Goal: Task Accomplishment & Management: Complete application form

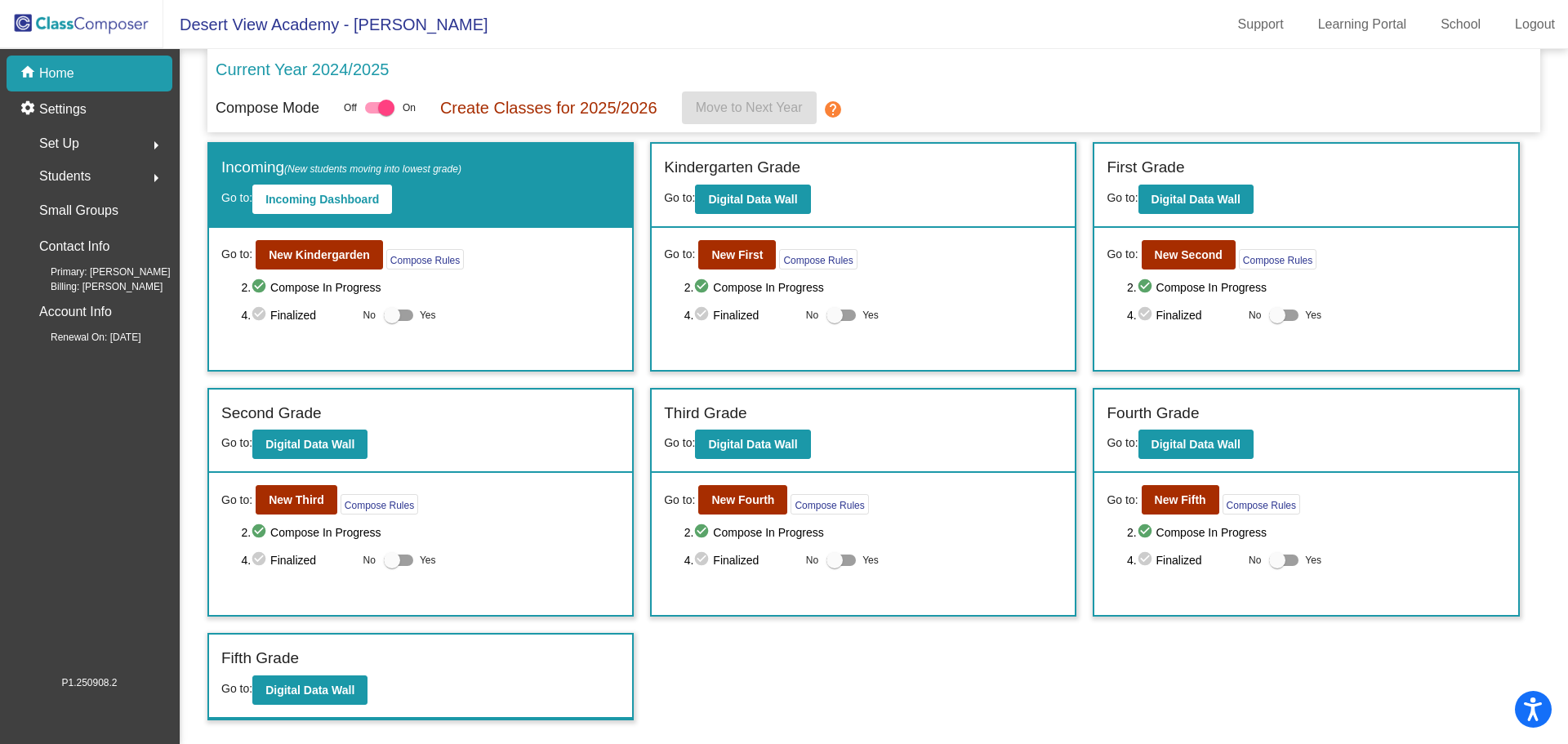
click at [63, 28] on img at bounding box center [81, 23] width 163 height 48
click at [329, 255] on b "New Kindergarden" at bounding box center [320, 254] width 102 height 13
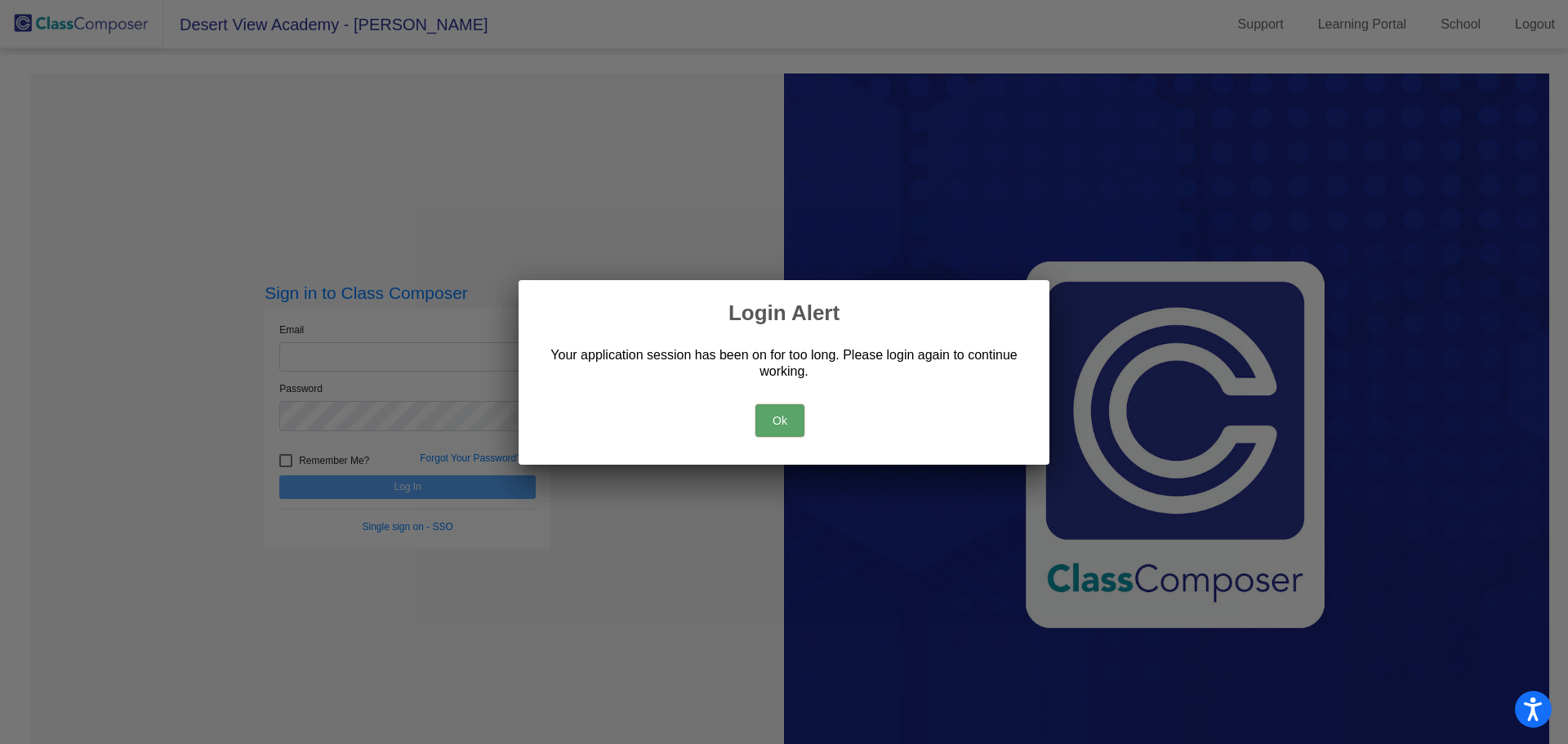
click at [772, 414] on button "Ok" at bounding box center [780, 419] width 49 height 32
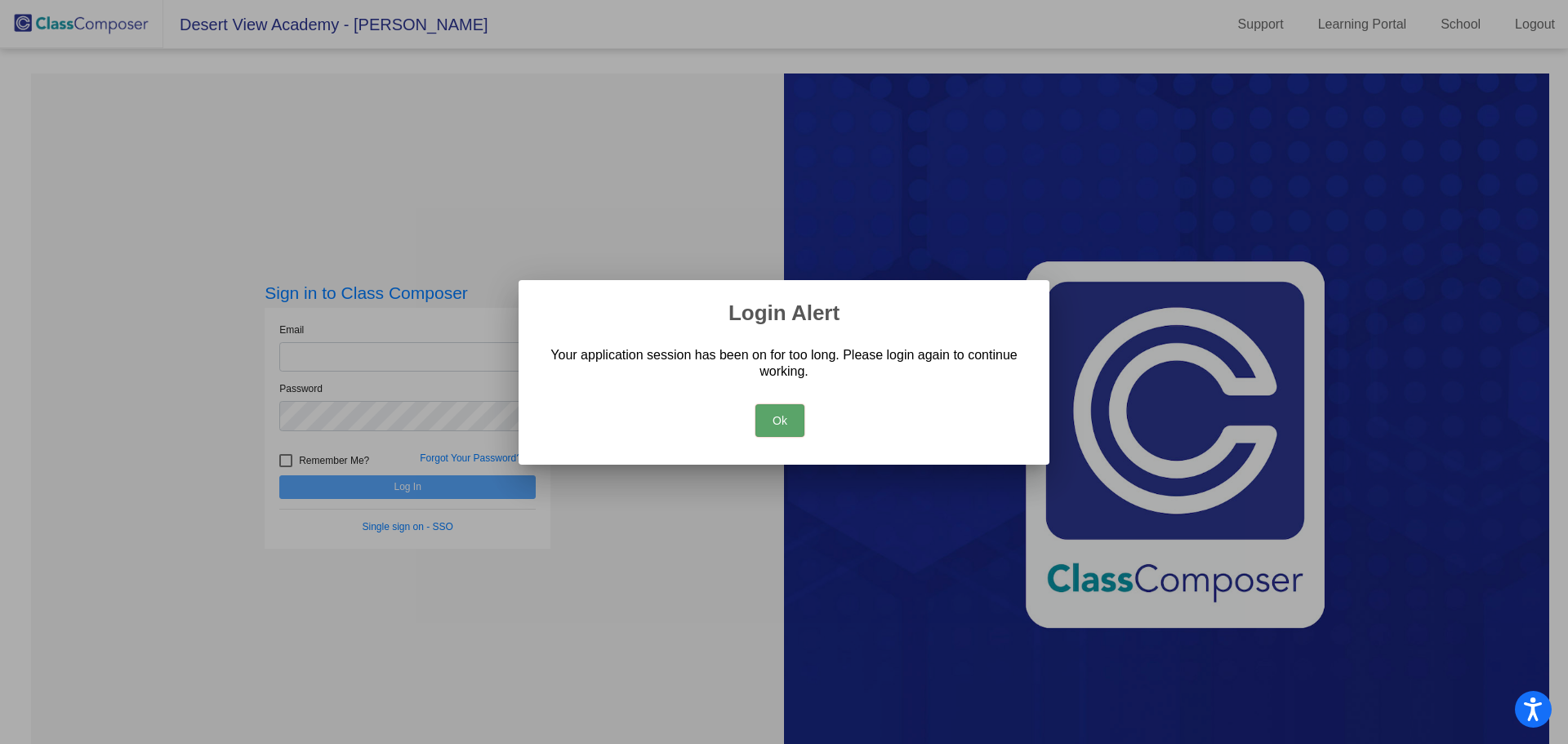
click at [772, 412] on button "Ok" at bounding box center [780, 419] width 49 height 32
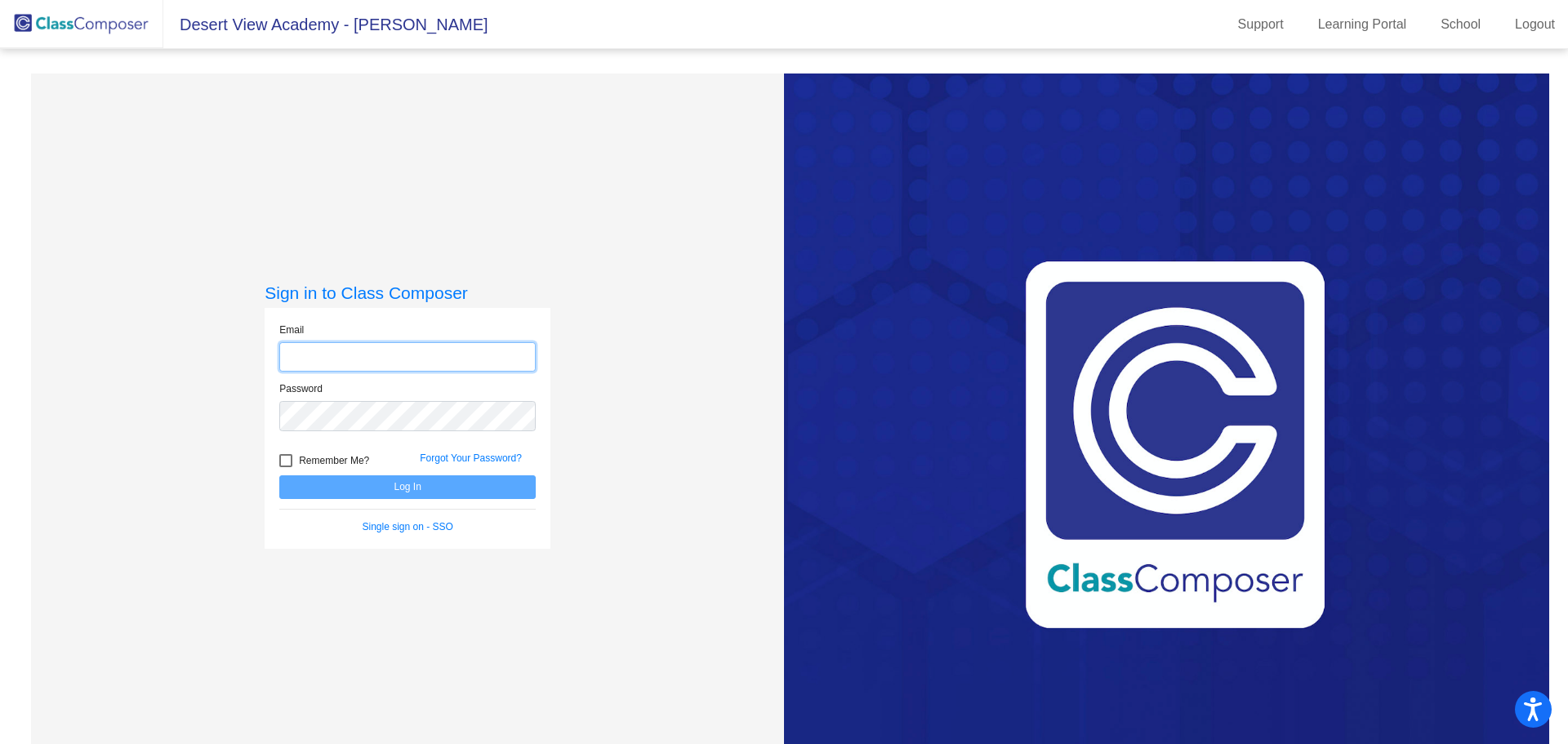
click at [356, 347] on input "email" at bounding box center [408, 357] width 256 height 30
type input "[EMAIL_ADDRESS][DOMAIN_NAME]"
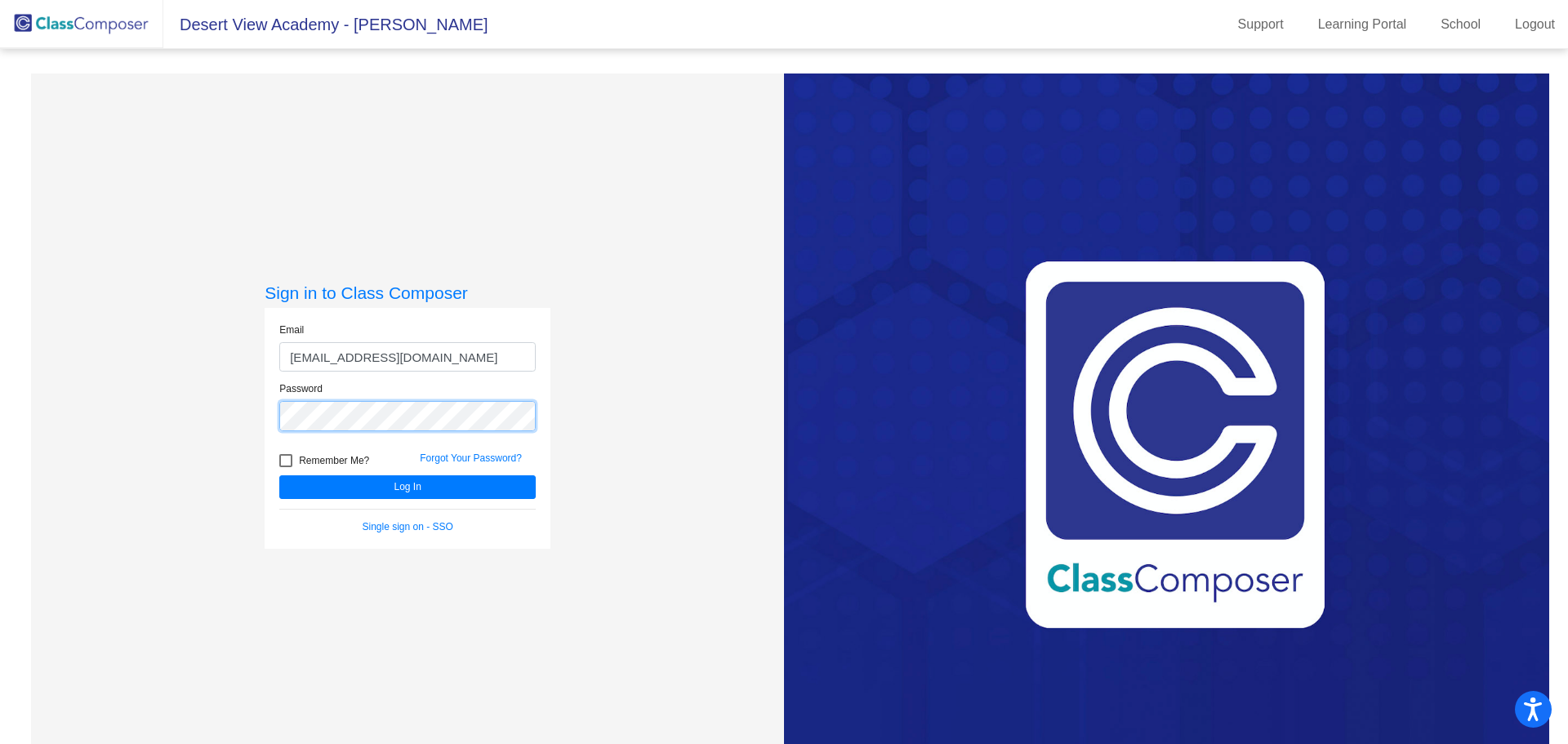
click at [280, 475] on button "Log In" at bounding box center [408, 487] width 256 height 23
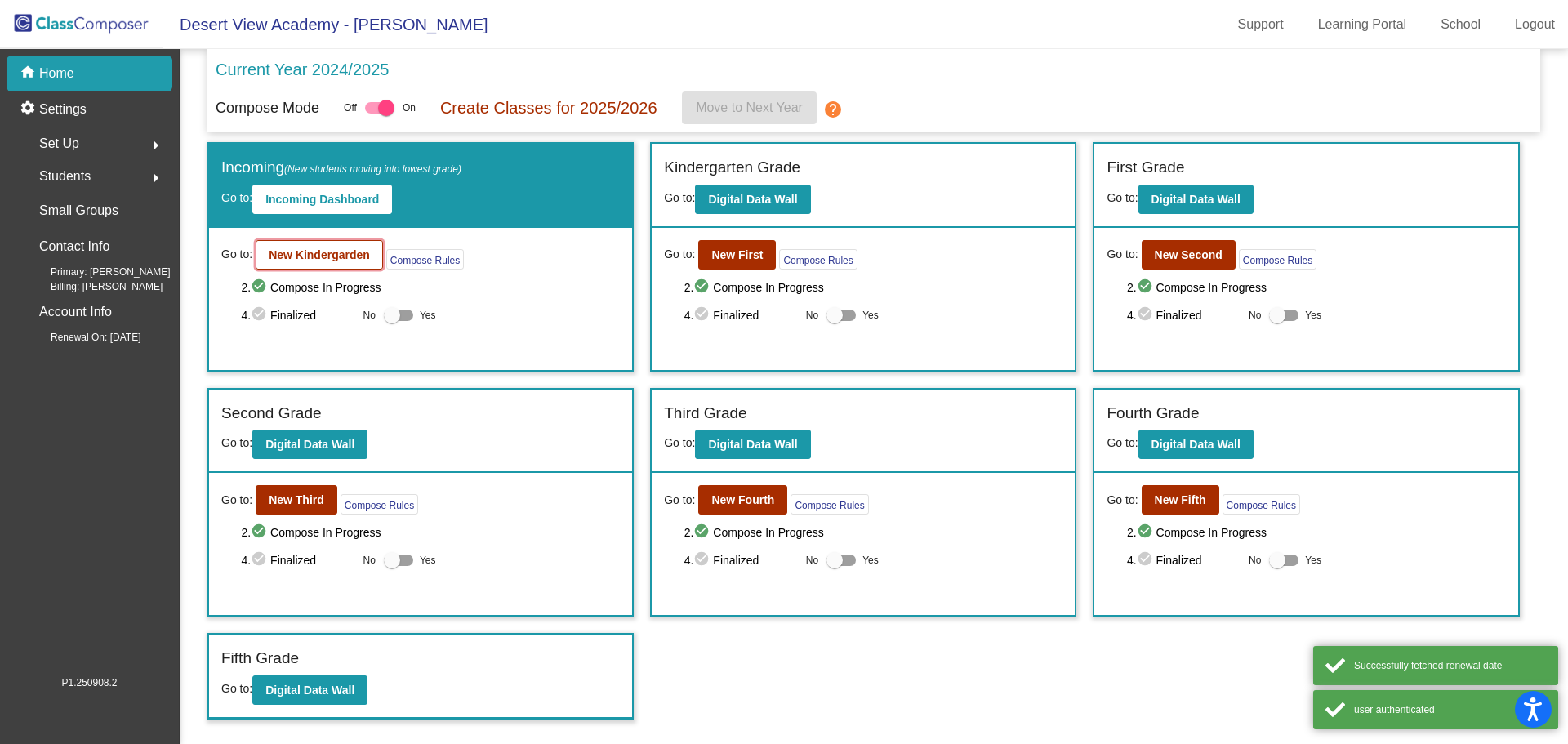
click at [357, 255] on b "New Kindergarden" at bounding box center [320, 254] width 102 height 13
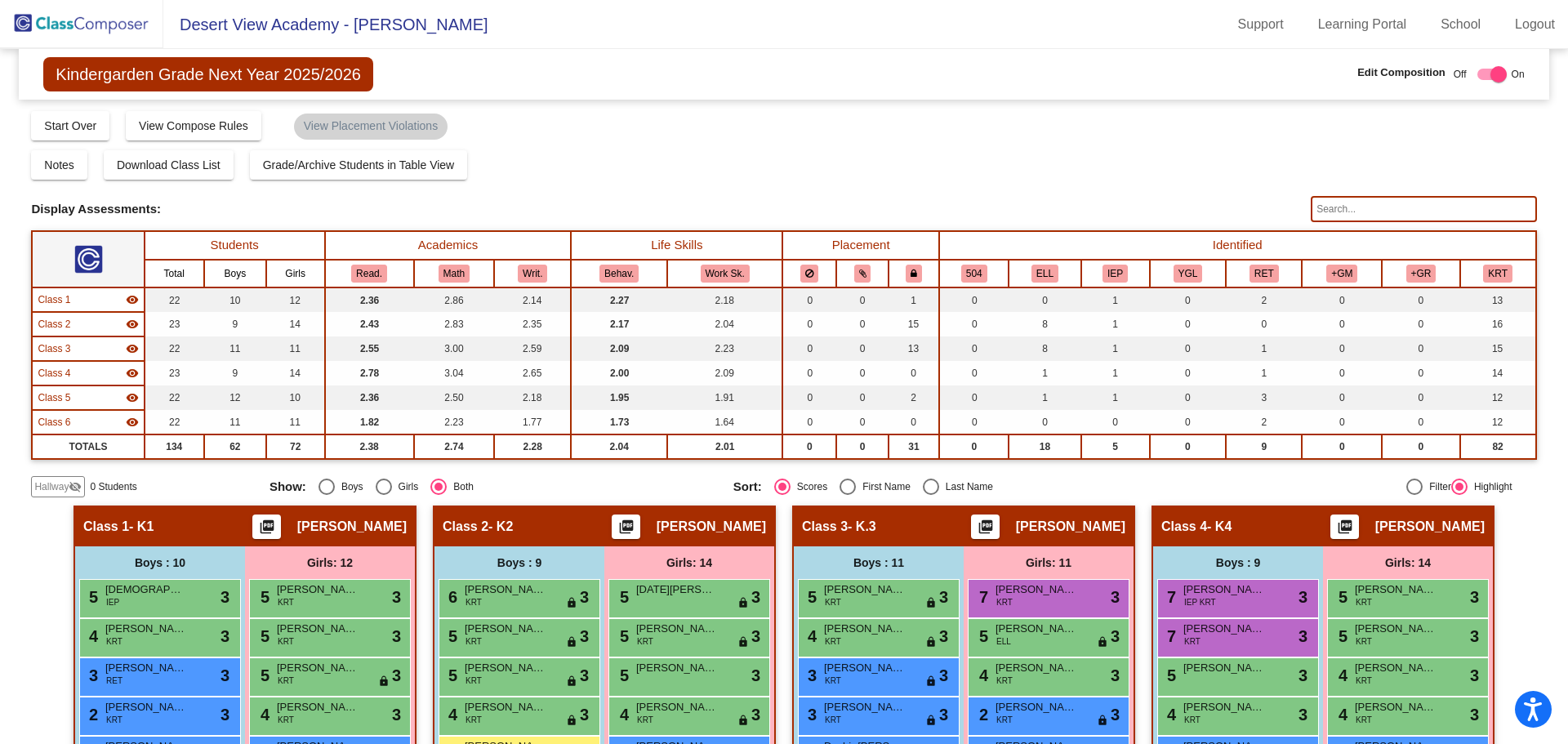
click at [118, 488] on span "0 Students" at bounding box center [113, 486] width 47 height 15
click at [63, 491] on span "Hallway" at bounding box center [51, 486] width 34 height 15
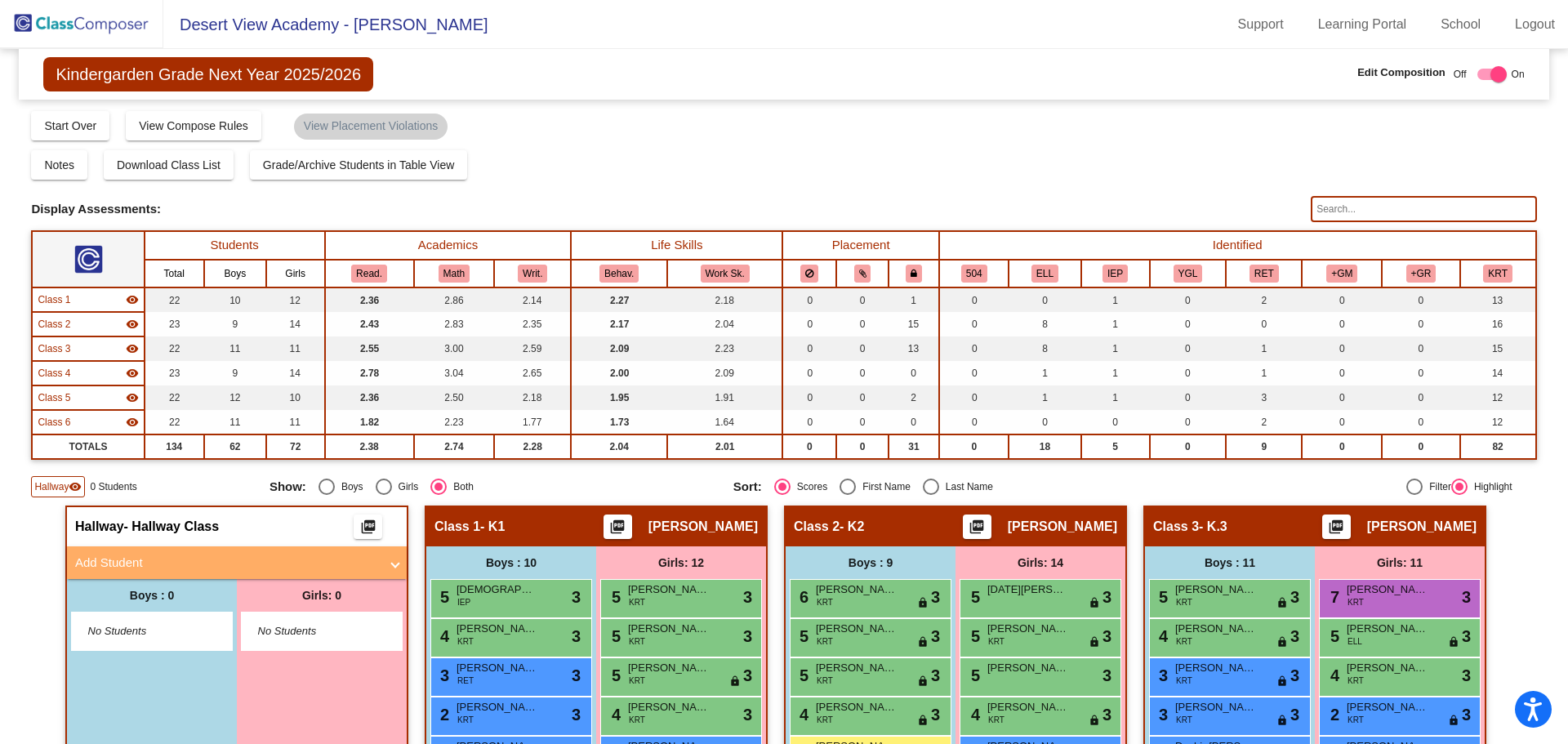
click at [150, 566] on mat-panel-title "Add Student" at bounding box center [227, 562] width 304 height 19
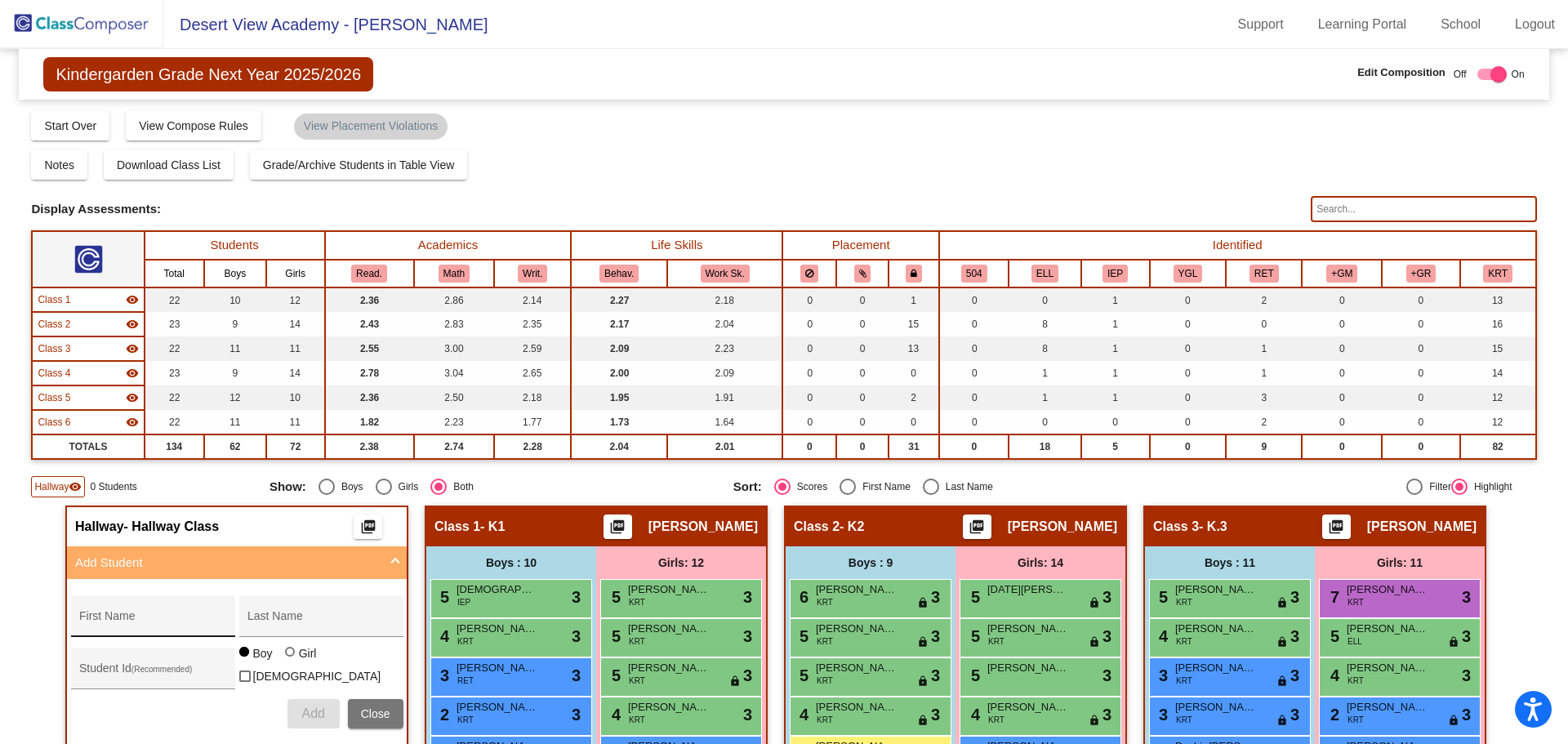
click at [121, 611] on div "First Name" at bounding box center [152, 621] width 147 height 33
type input "[PERSON_NAME]"
click at [285, 616] on input "Last Name" at bounding box center [321, 622] width 147 height 13
type input "[PERSON_NAME]"
click at [293, 706] on button "Add" at bounding box center [313, 714] width 52 height 29
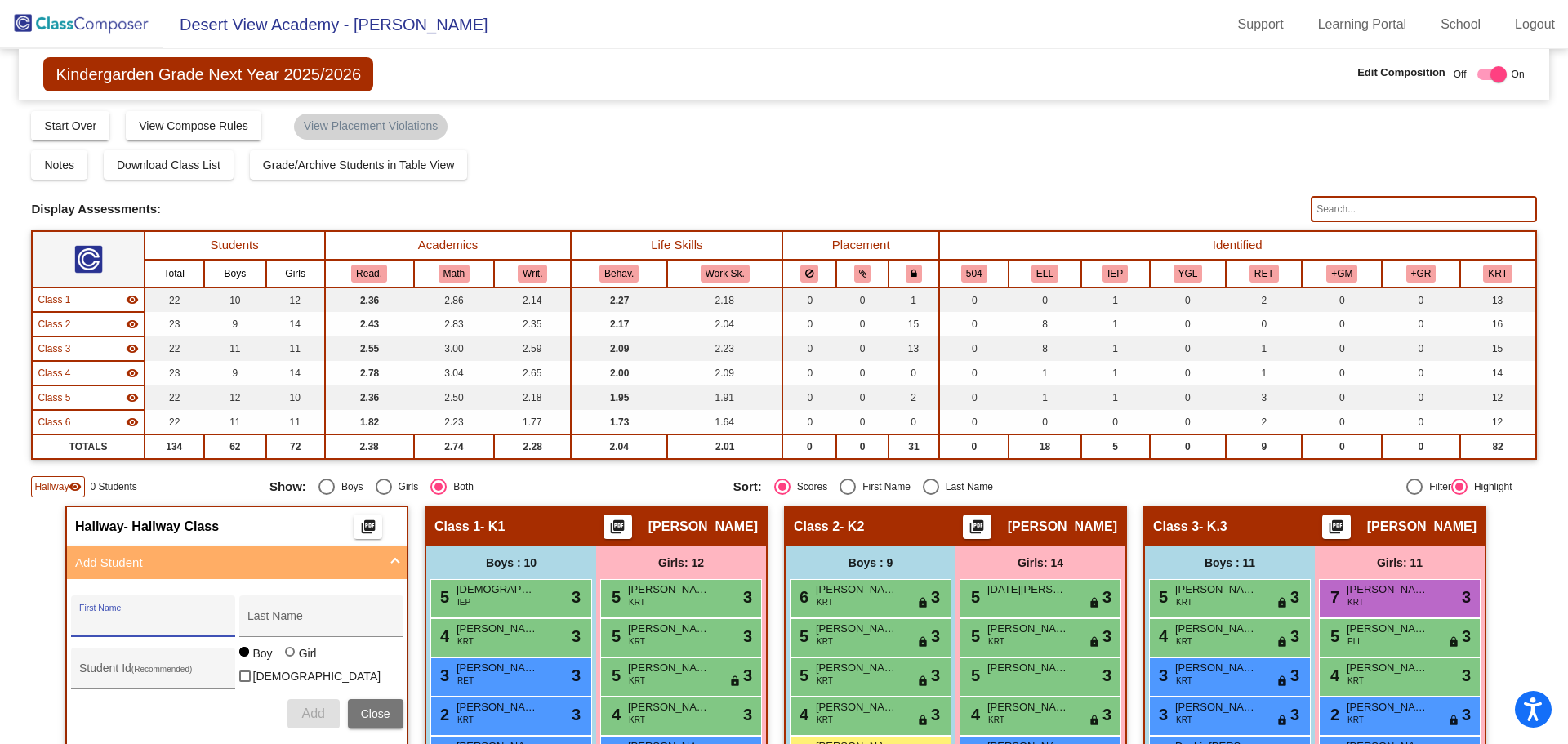
click at [94, 489] on span "0 Students" at bounding box center [113, 486] width 47 height 15
click at [62, 494] on span "Hallway" at bounding box center [51, 486] width 34 height 15
